Goal: Task Accomplishment & Management: Manage account settings

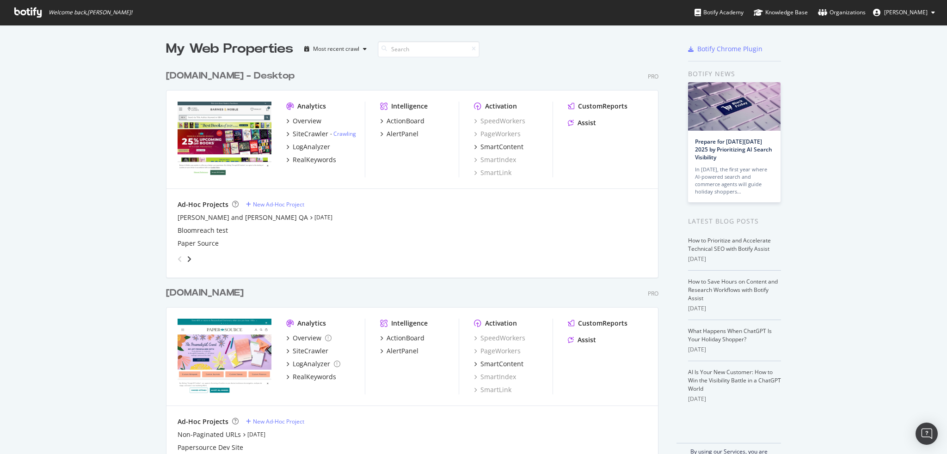
scroll to position [447, 932]
click at [303, 340] on div "Overview" at bounding box center [307, 338] width 29 height 9
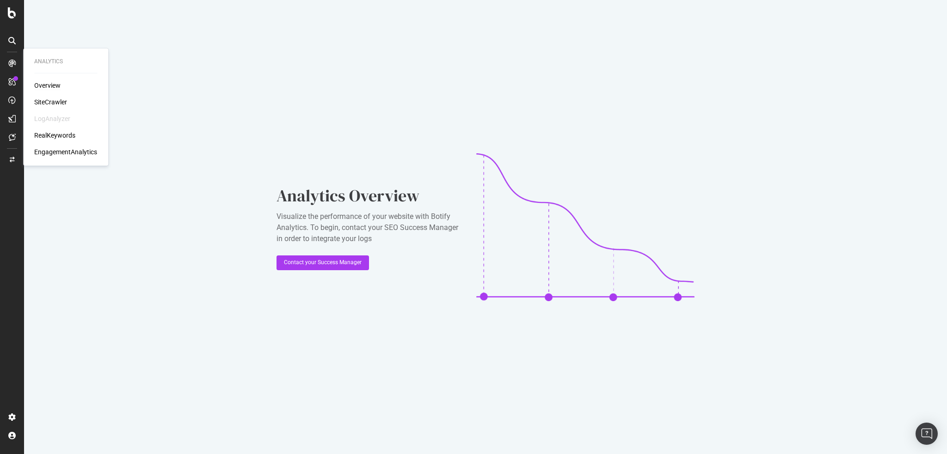
click at [43, 82] on div "Overview" at bounding box center [47, 85] width 26 height 9
click at [43, 101] on div "SiteCrawler" at bounding box center [50, 102] width 33 height 9
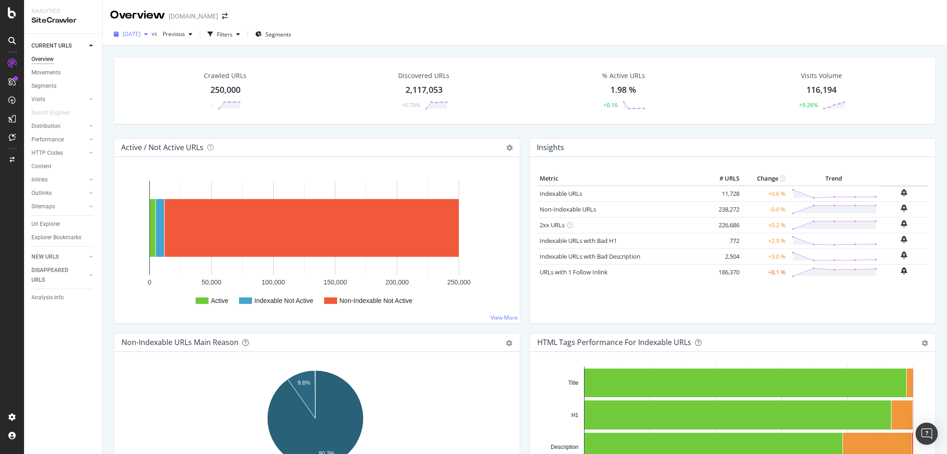
click at [141, 34] on span "[DATE]" at bounding box center [131, 34] width 18 height 8
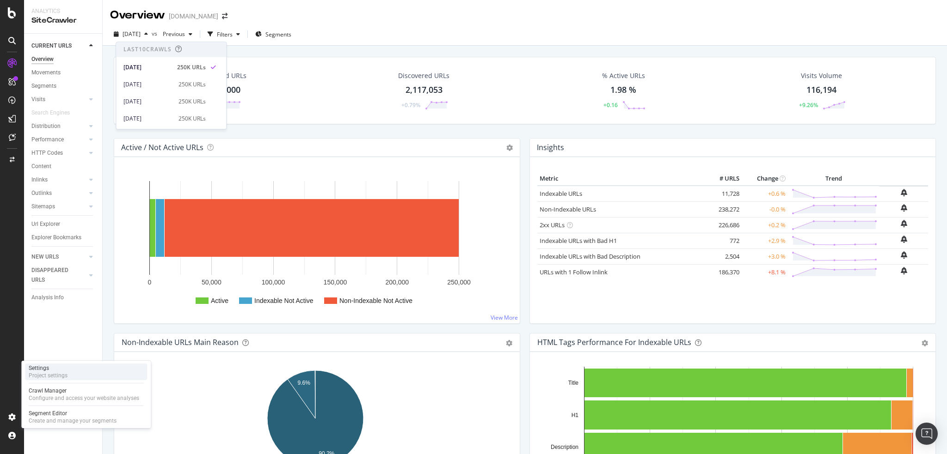
click at [67, 378] on div "Project settings" at bounding box center [48, 375] width 39 height 7
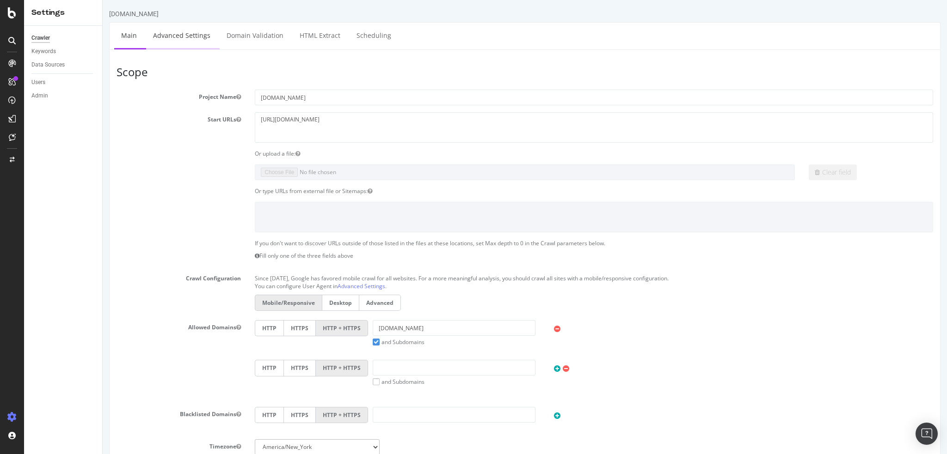
click at [196, 42] on link "Advanced Settings" at bounding box center [181, 35] width 71 height 25
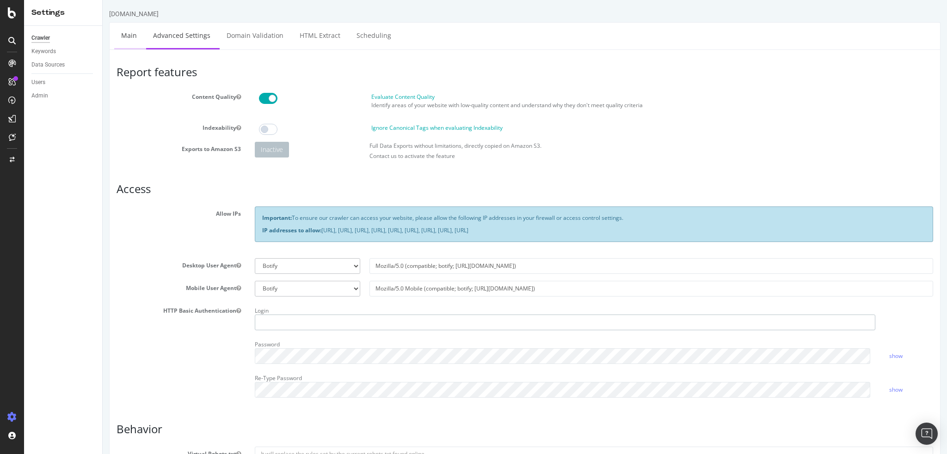
type input "jflareau"
click at [135, 37] on link "Main" at bounding box center [129, 35] width 30 height 25
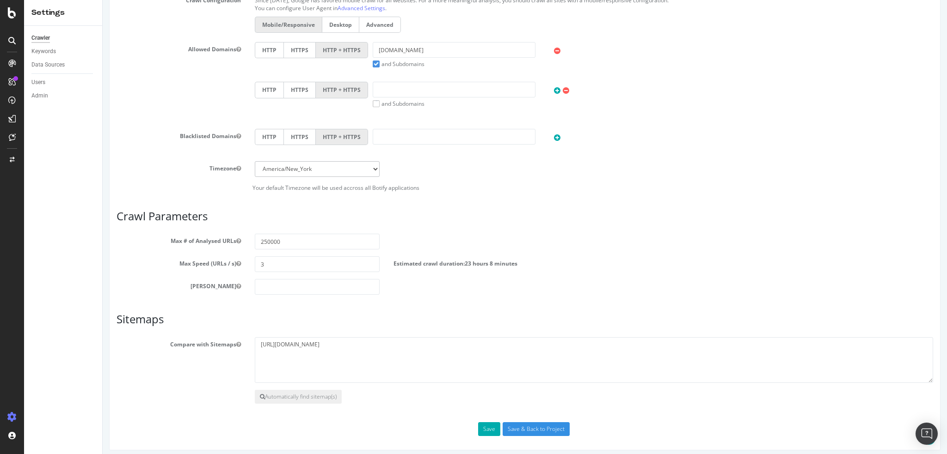
scroll to position [282, 0]
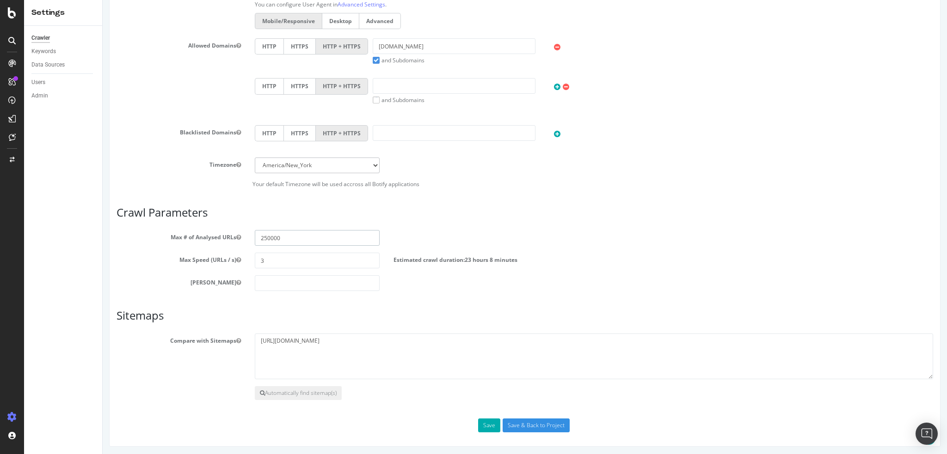
drag, startPoint x: 260, startPoint y: 236, endPoint x: 269, endPoint y: 238, distance: 8.5
click at [269, 238] on input "250000" at bounding box center [317, 238] width 124 height 16
type input "500000"
click at [532, 425] on input "Save & Back to Project" at bounding box center [535, 426] width 67 height 14
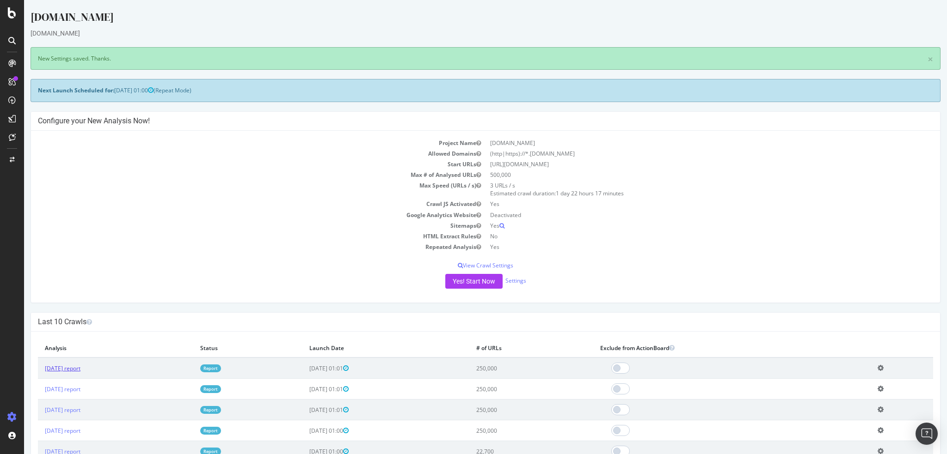
click at [80, 365] on link "[DATE] report" at bounding box center [63, 369] width 36 height 8
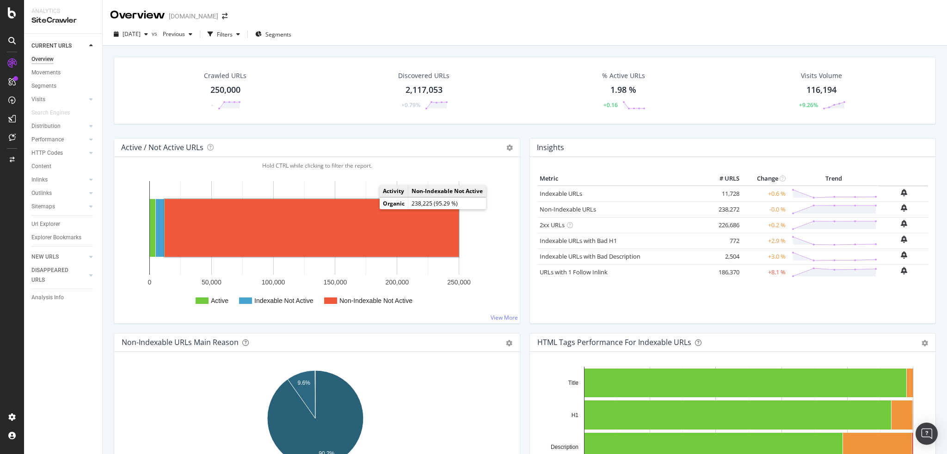
click at [362, 223] on rect "A chart." at bounding box center [312, 228] width 294 height 58
